Goal: Find contact information

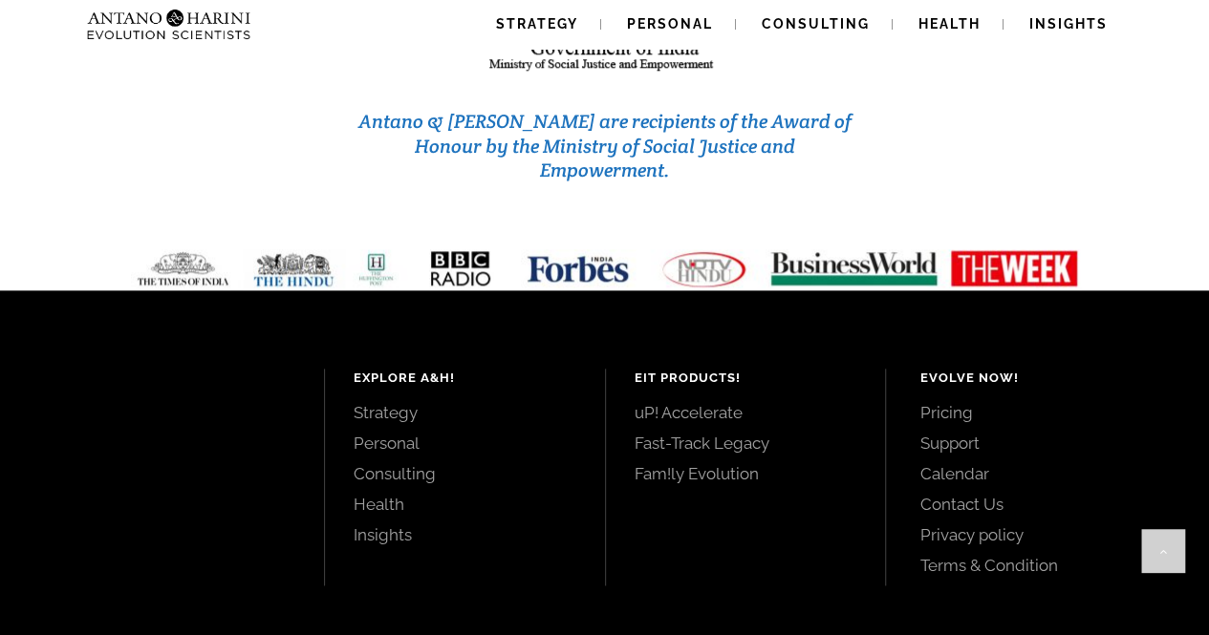
click at [937, 494] on link "Contact Us" at bounding box center [1042, 504] width 247 height 21
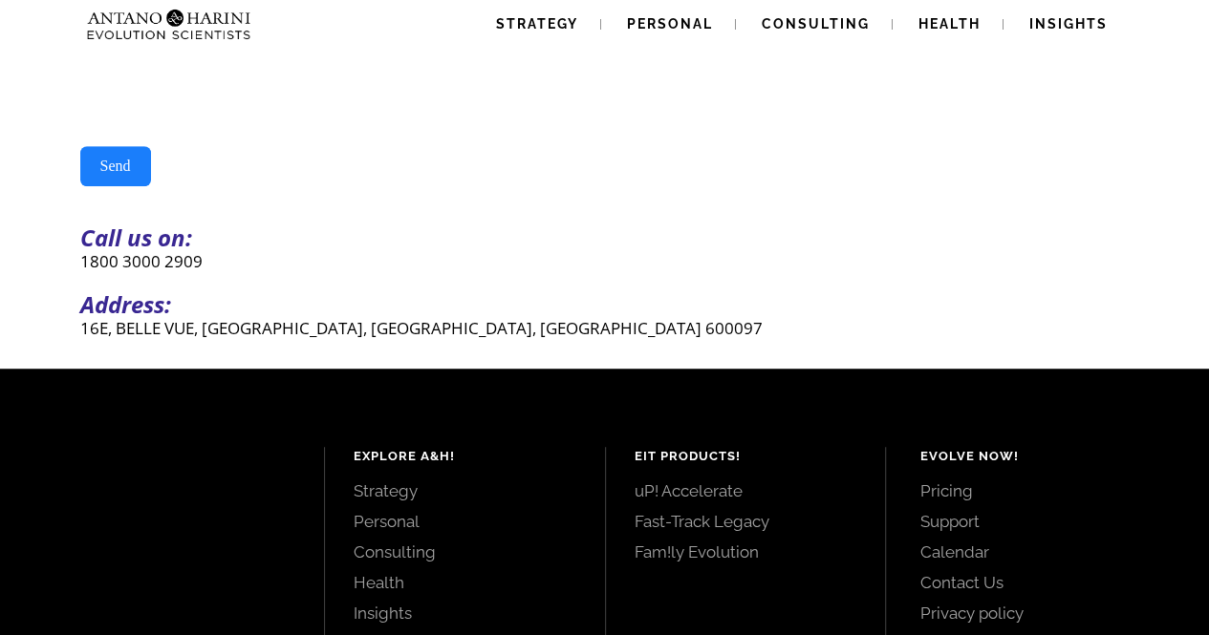
scroll to position [477, 0]
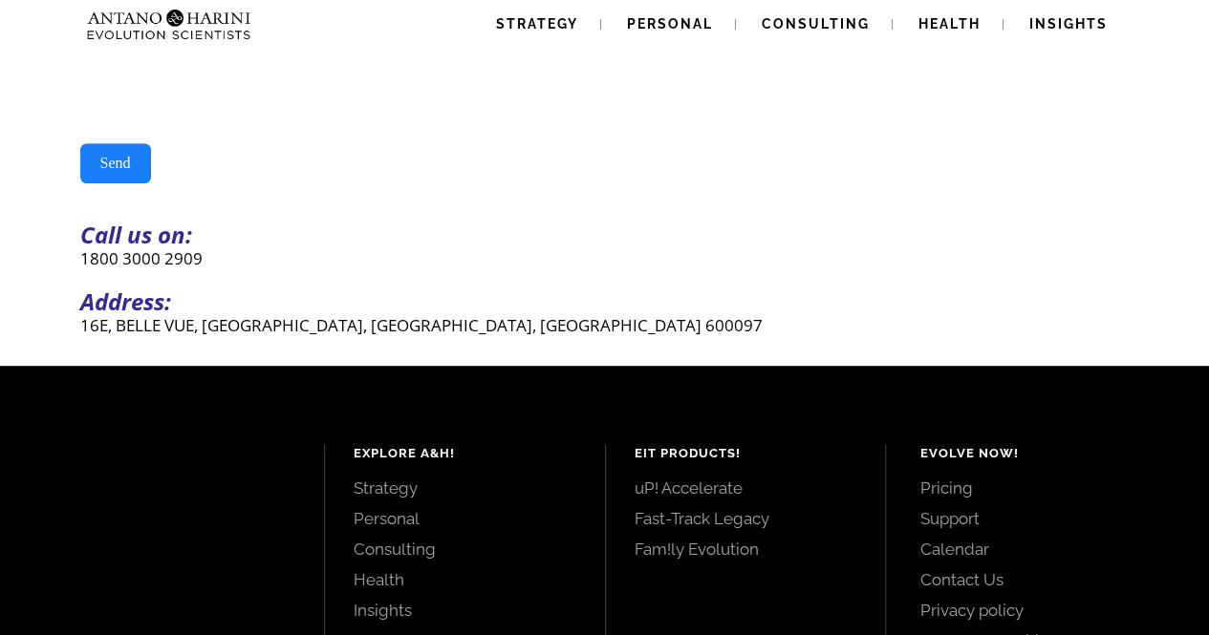
click at [381, 332] on p "16E, BELLE VUE, [GEOGRAPHIC_DATA], [GEOGRAPHIC_DATA], [GEOGRAPHIC_DATA] 600097" at bounding box center [604, 325] width 1049 height 22
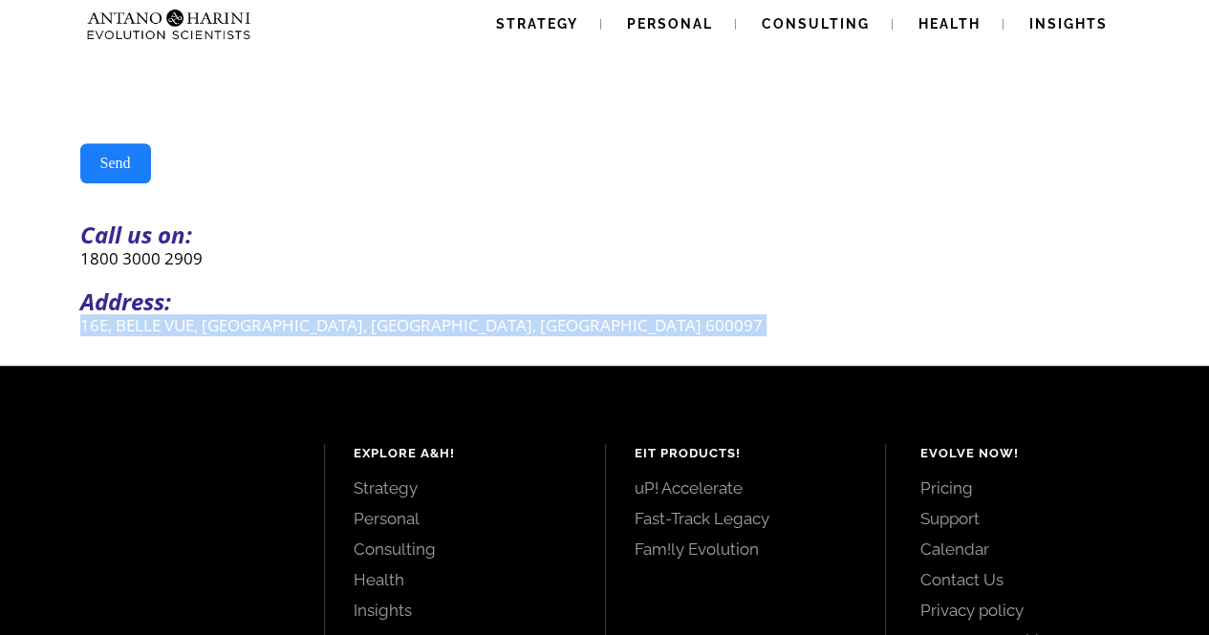
click at [381, 332] on p "16E, BELLE VUE, [GEOGRAPHIC_DATA], [GEOGRAPHIC_DATA], [GEOGRAPHIC_DATA] 600097" at bounding box center [604, 325] width 1049 height 22
click at [937, 499] on link "Pricing" at bounding box center [1042, 488] width 247 height 21
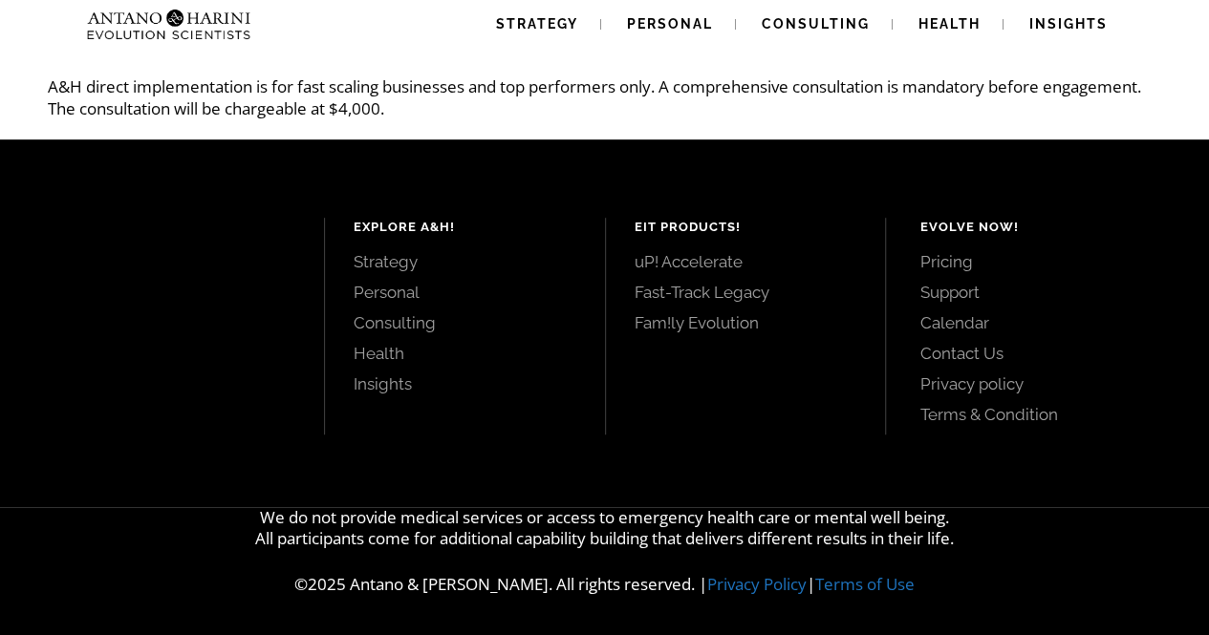
scroll to position [484, 0]
